Goal: Task Accomplishment & Management: Use online tool/utility

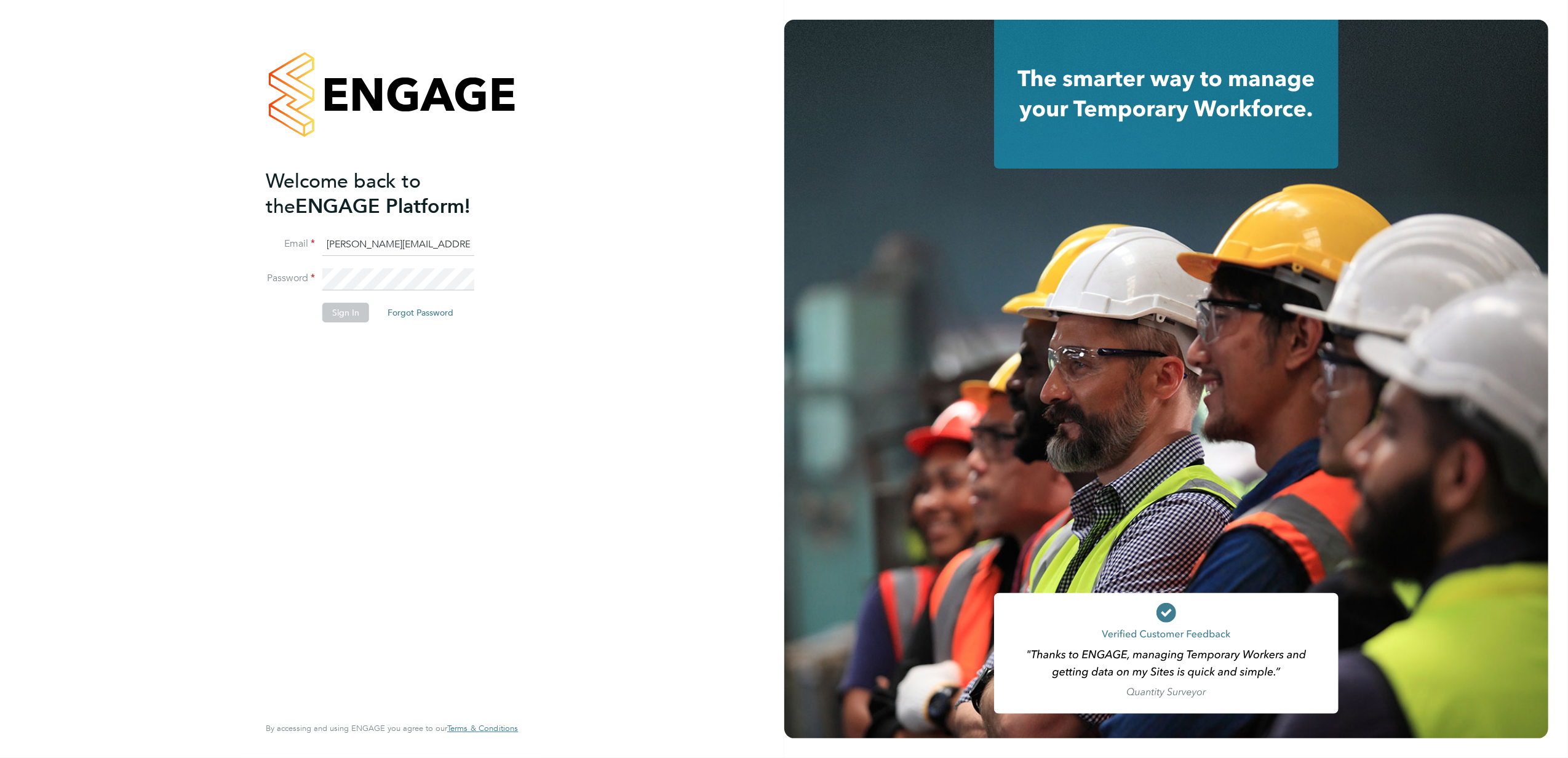
drag, startPoint x: 624, startPoint y: 369, endPoint x: 606, endPoint y: 357, distance: 21.6
click at [624, 365] on div "Welcome back to the ENGAGE Platform! Email billy.McNamara@regensolutions.co.uk …" at bounding box center [392, 379] width 784 height 758
click at [328, 320] on button "Sign In" at bounding box center [346, 313] width 47 height 19
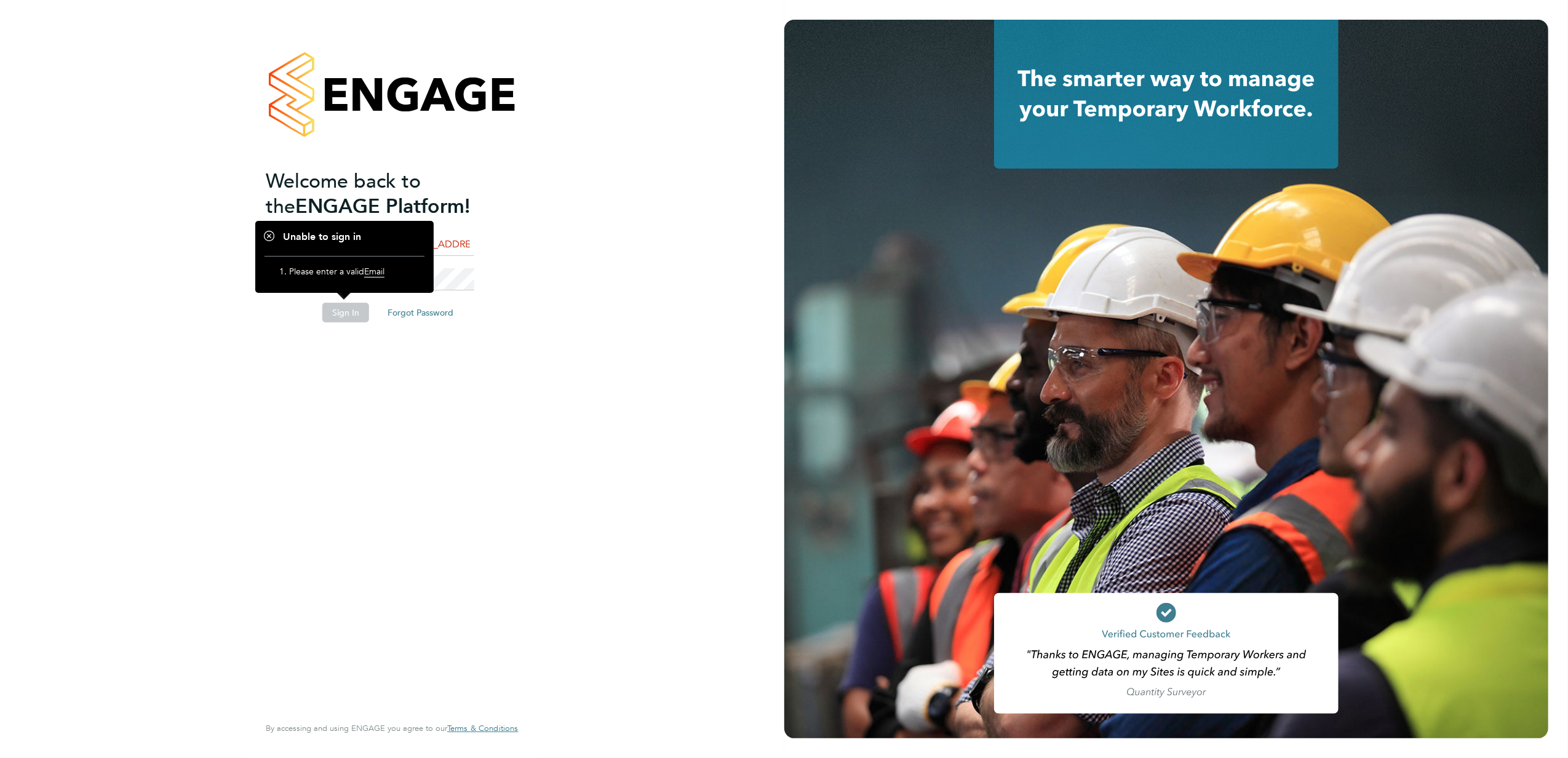
click at [340, 373] on div "Welcome back to the ENGAGE Platform! Email billy.McNamara@regensolutions.co.uk …" at bounding box center [386, 441] width 240 height 544
click at [456, 237] on input "billy.McNamara@regensolutions.co.uk" at bounding box center [398, 245] width 152 height 22
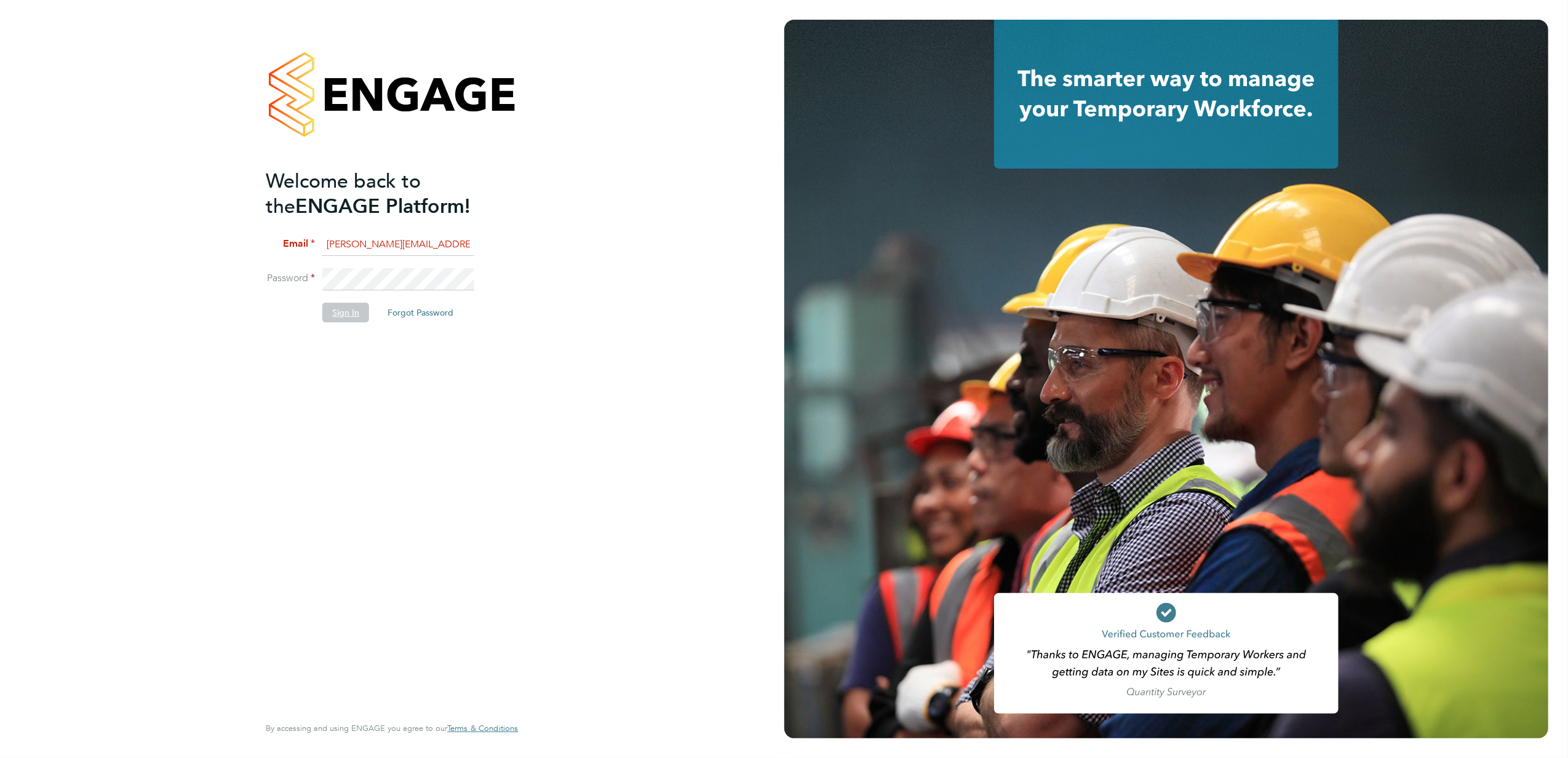
click at [362, 303] on button "Sign In" at bounding box center [346, 313] width 47 height 19
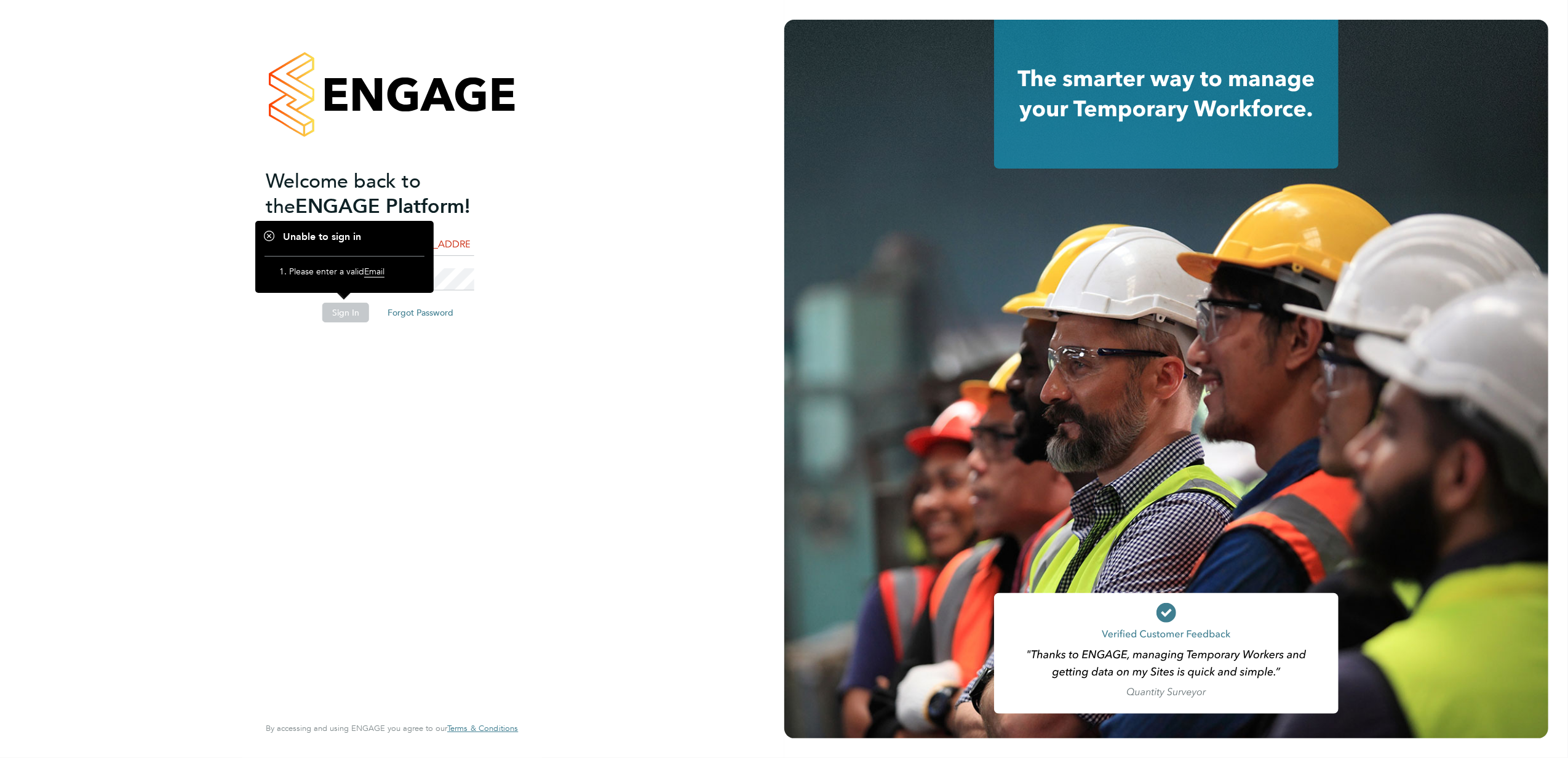
click at [452, 244] on input "billy.McNamara@regensolutions.co.uk" at bounding box center [398, 245] width 152 height 22
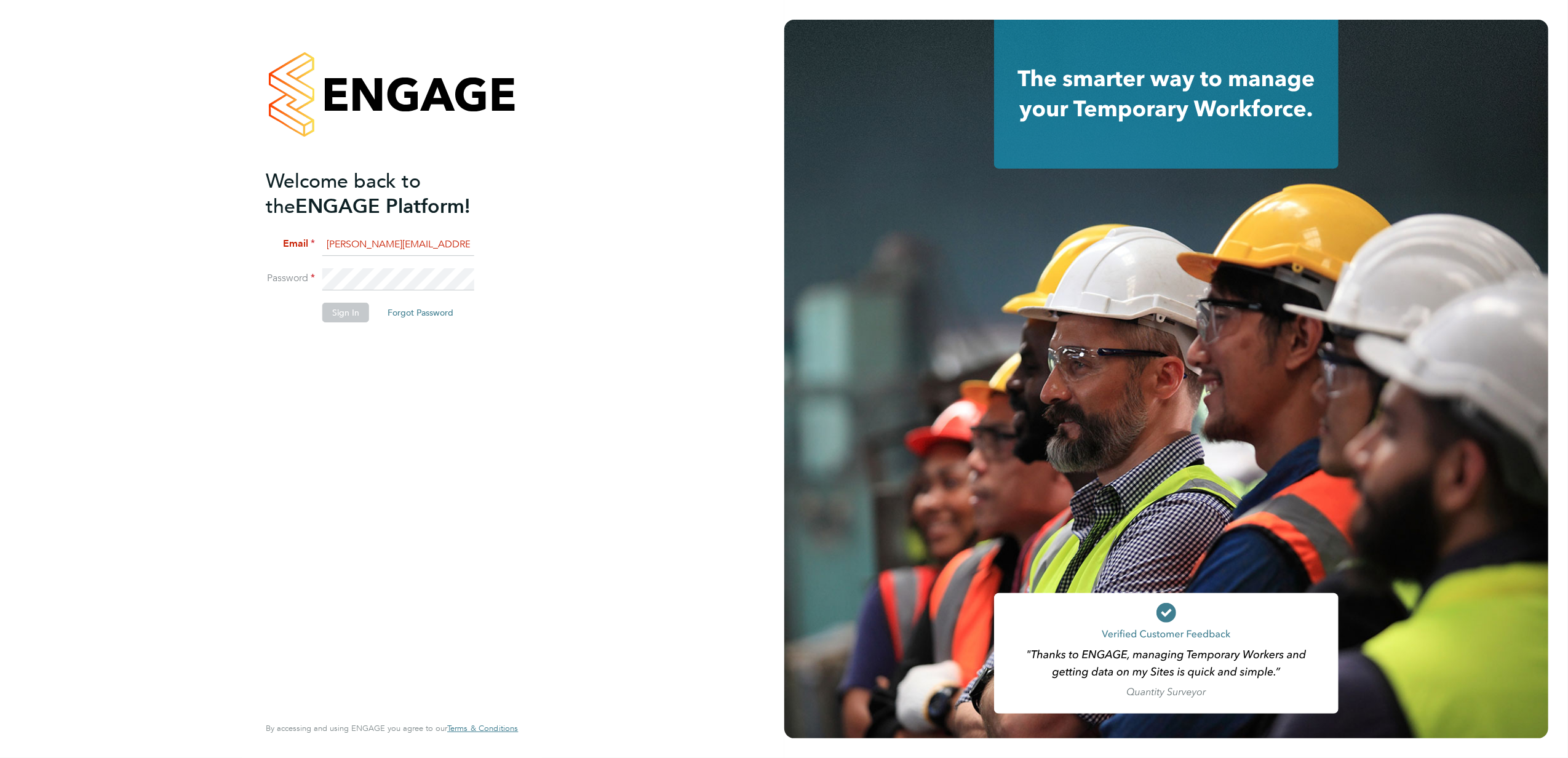
click at [453, 242] on input "billy.McNamara@regensolutions.co.uk" at bounding box center [398, 245] width 152 height 22
click at [332, 245] on input "billy.McNamara@regensolutions.co.uk" at bounding box center [398, 245] width 152 height 22
type input "billy.McNamara@regensolutions.co.uk"
click at [330, 317] on button "Sign In" at bounding box center [346, 313] width 47 height 19
